Goal: Information Seeking & Learning: Learn about a topic

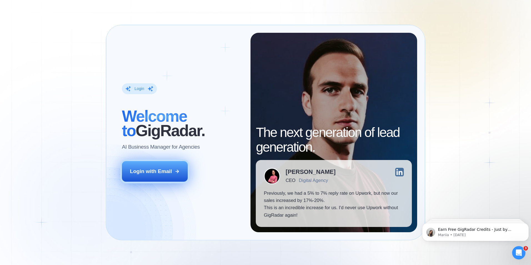
click at [171, 173] on div "Login with Email" at bounding box center [151, 171] width 42 height 7
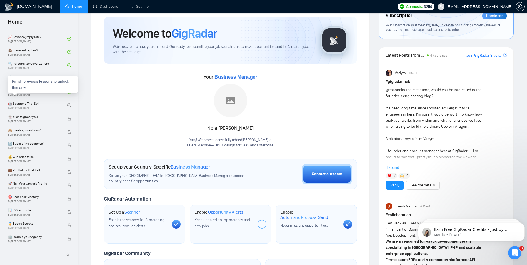
scroll to position [28, 0]
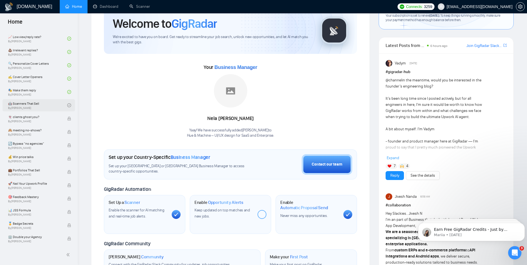
click at [39, 106] on link "🤖 Scanners That Sell By [PERSON_NAME]" at bounding box center [37, 105] width 59 height 12
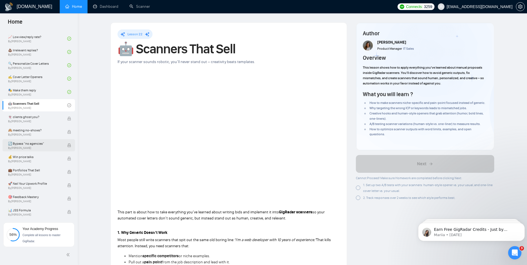
scroll to position [374, 0]
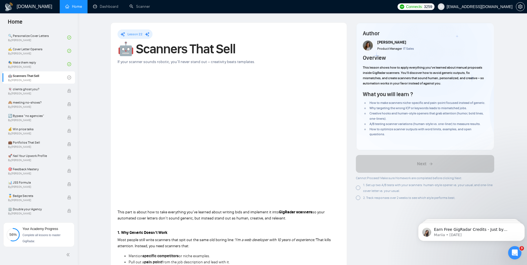
click at [363, 185] on span "1. Set up two A/B tests with your scanners: human-style opener vs. your usual, …" at bounding box center [428, 188] width 130 height 10
click at [365, 197] on span "2. Track responses over 2 weeks to see which style performs best." at bounding box center [409, 198] width 92 height 4
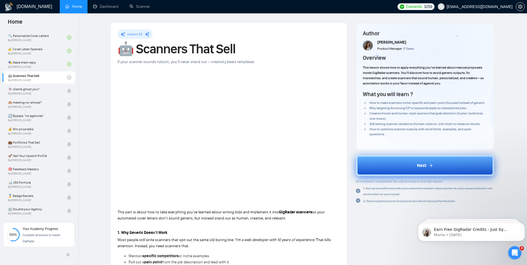
click at [433, 163] on div "Next" at bounding box center [425, 165] width 16 height 7
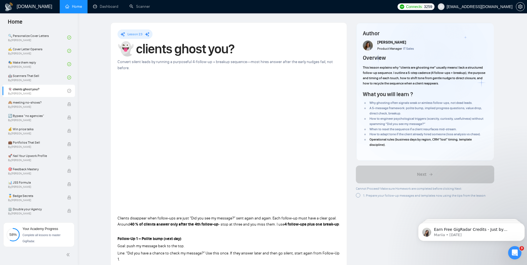
click at [329, 51] on h1 "👻 clients ghost you?" at bounding box center [229, 49] width 223 height 12
click at [363, 195] on div "1. Prepare your follow-up messages and templates now, using the tips from the l…" at bounding box center [421, 196] width 130 height 6
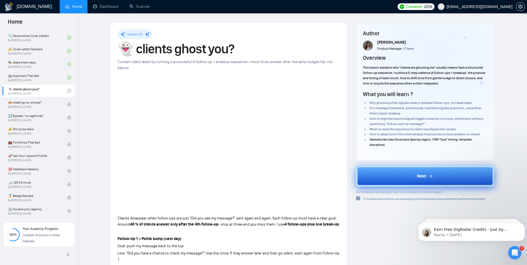
click at [406, 175] on button "Next" at bounding box center [425, 176] width 138 height 21
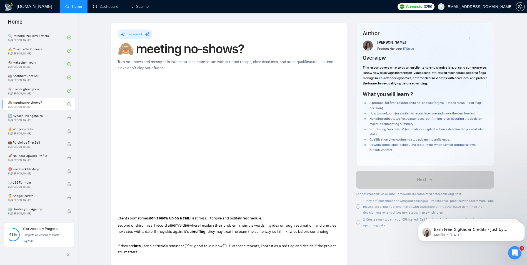
click at [396, 207] on span "1. Play difficult situations with your colleague – imitate a call: practice wit…" at bounding box center [428, 207] width 131 height 16
click at [388, 222] on div "2. Create a task type in your CRM called “Call Reminder” and use it to set aler…" at bounding box center [428, 223] width 131 height 12
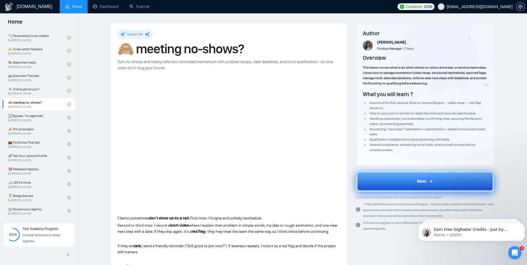
click at [375, 182] on button "Next" at bounding box center [425, 181] width 138 height 21
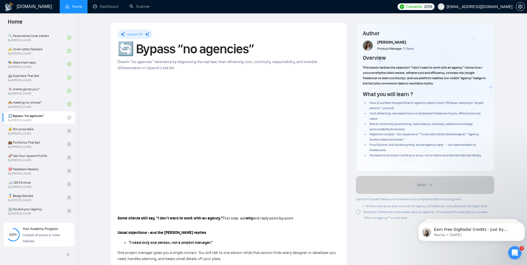
click at [375, 205] on span "1. Write a clear pros-and-cons list for agency vs freelancer. Include items lik…" at bounding box center [425, 212] width 125 height 16
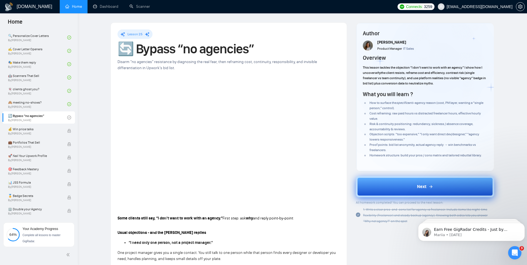
click at [383, 190] on button "Next" at bounding box center [425, 186] width 138 height 21
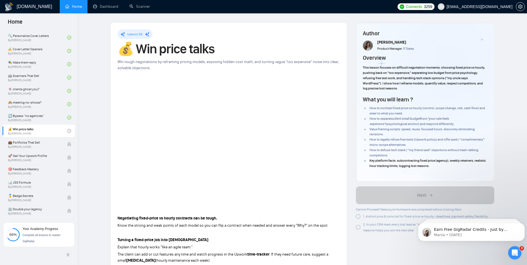
click at [372, 215] on span "1. A short pros & cons list for fixed-price vs hourly - deadlines, payment safe…" at bounding box center [425, 217] width 125 height 4
click at [374, 227] on div "2. In your CRM mark every lost lead as “rate too high” or “budget too small.” T…" at bounding box center [428, 226] width 131 height 12
click at [375, 227] on span "2. In your CRM mark every lost lead as “rate too high” or “budget too small.” T…" at bounding box center [425, 228] width 125 height 10
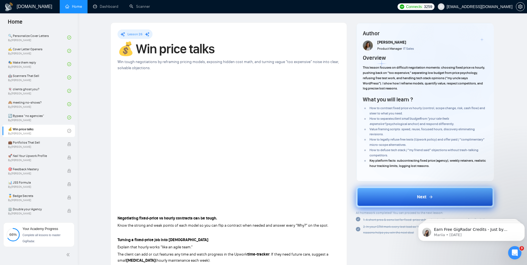
click at [373, 200] on button "Next" at bounding box center [425, 197] width 138 height 21
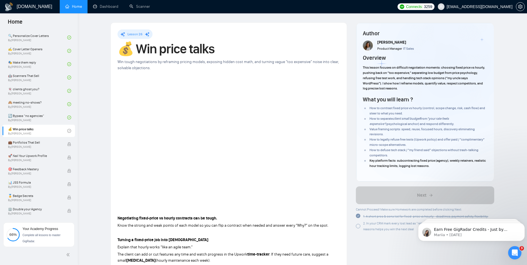
click at [389, 224] on span "2. In your CRM mark every lost lead as “rate too high” or “budget too small.” T…" at bounding box center [425, 227] width 125 height 10
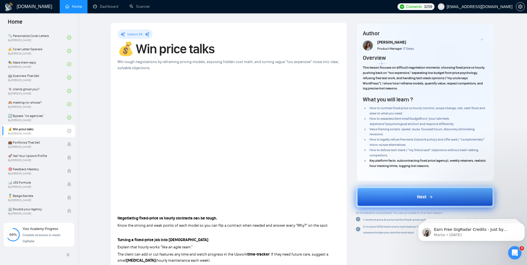
click at [394, 198] on button "Next" at bounding box center [425, 197] width 138 height 21
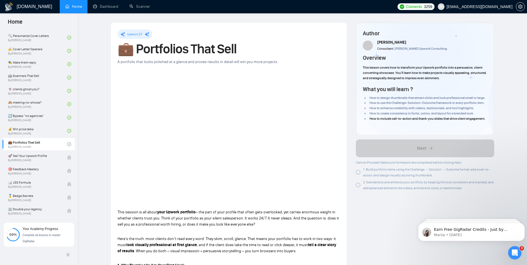
click at [379, 174] on span "1. Build portfolio items using the Challenge → Solution → Outcome format, add a…" at bounding box center [426, 173] width 127 height 10
click at [387, 188] on span "2. Standardize and enhance your portfolio by keeping the look consistent and br…" at bounding box center [428, 185] width 131 height 10
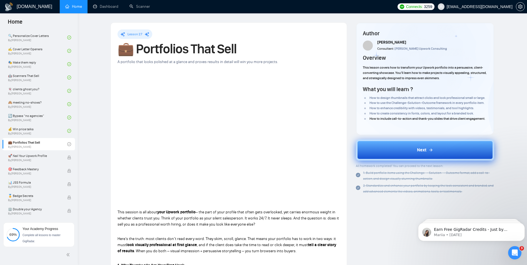
click at [399, 149] on button "Next" at bounding box center [425, 150] width 138 height 21
